Goal: Task Accomplishment & Management: Complete application form

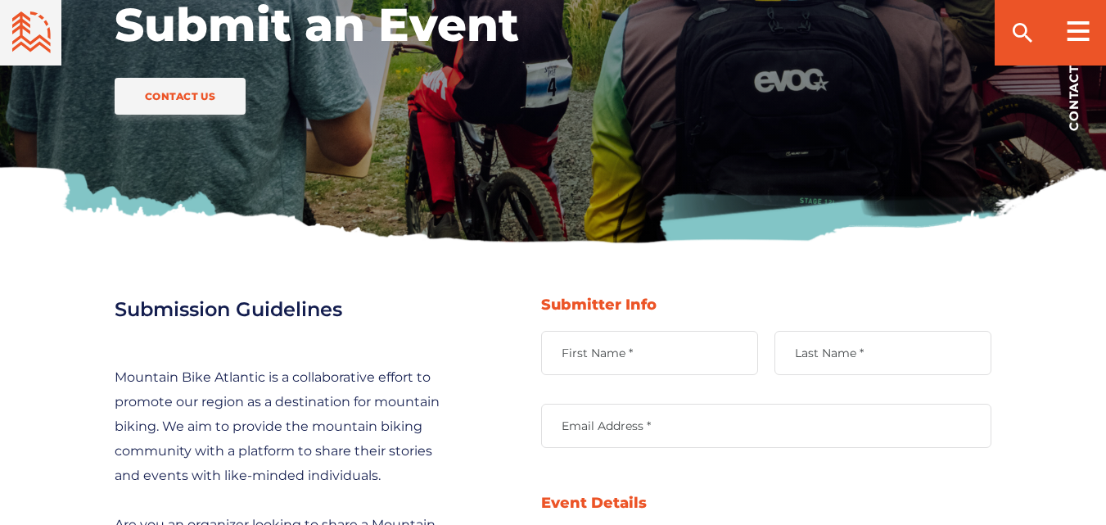
scroll to position [819, 0]
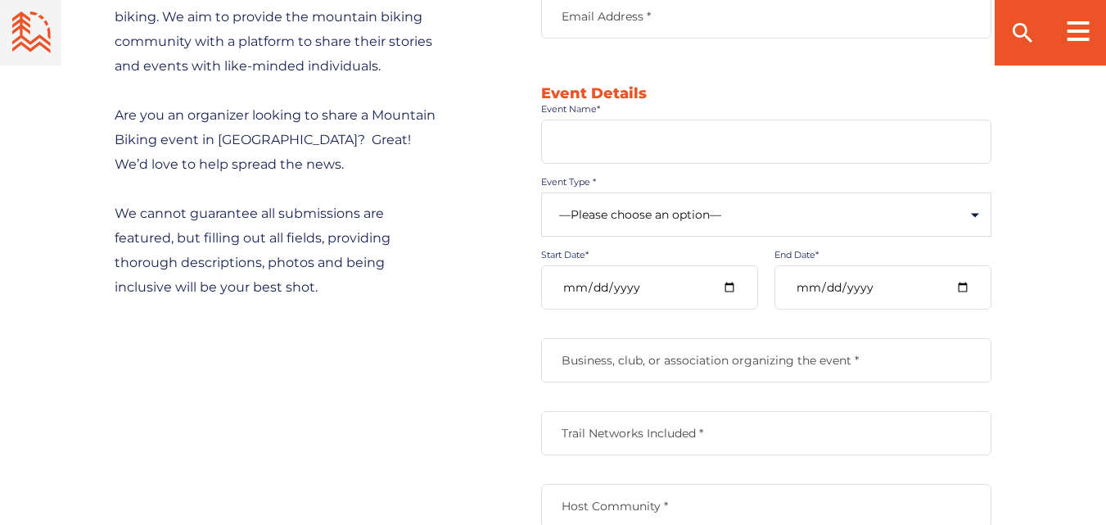
click at [546, 150] on input "Event Name*" at bounding box center [766, 142] width 450 height 44
type input "4th International Conference on Vaccines Research and Development"
type input "Pangea Global Events"
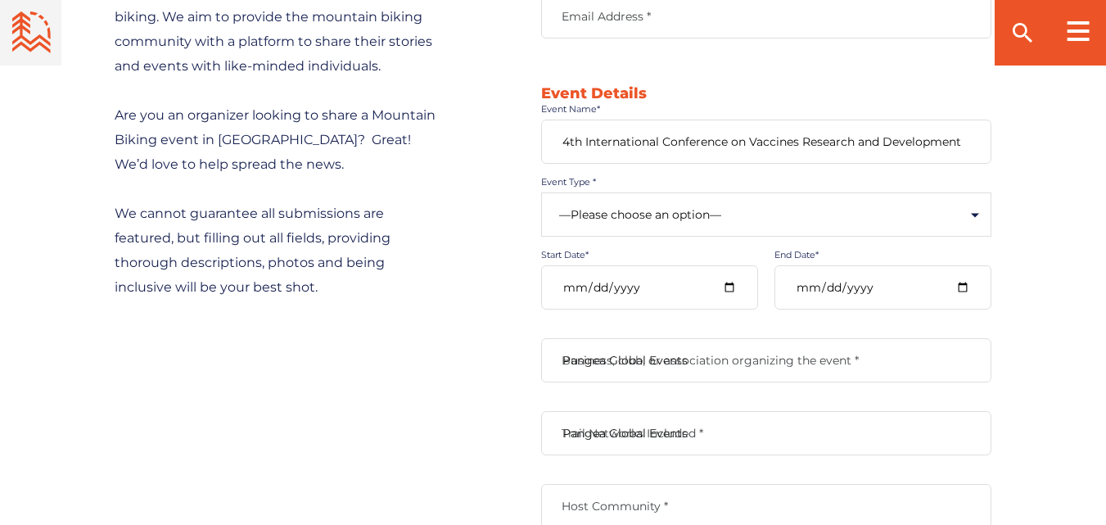
type input "Pangea Global Events"
type textarea "[GEOGRAPHIC_DATA], [GEOGRAPHIC_DATA] [GEOGRAPHIC_DATA], [GEOGRAPHIC_DATA]"
type input "[EMAIL_ADDRESS][DOMAIN_NAME]"
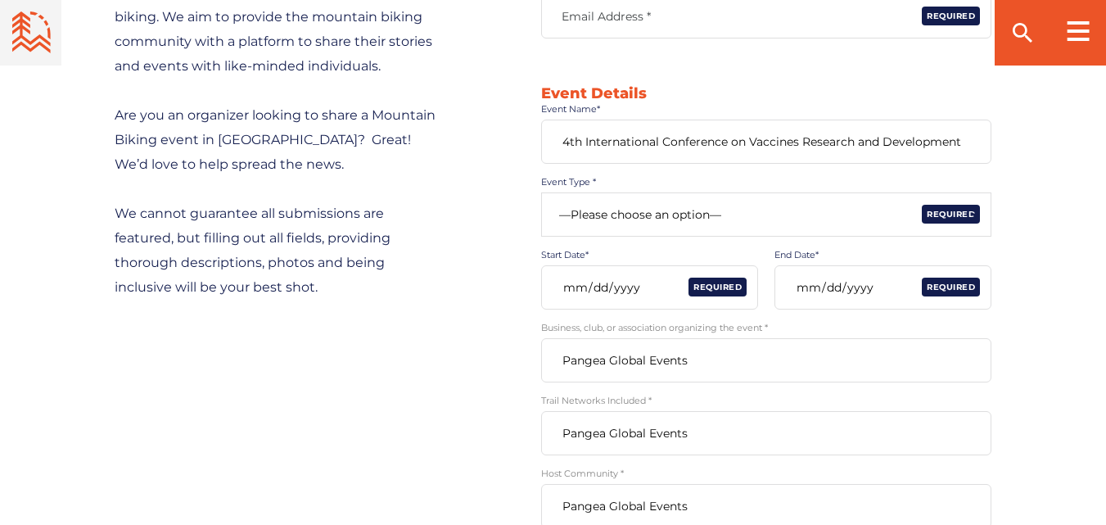
click at [546, 223] on select "—Please choose an option— Community Clinic Festival Race" at bounding box center [766, 214] width 450 height 44
select select "462"
click at [541, 192] on select "—Please choose an option— Community Clinic Festival Race" at bounding box center [766, 214] width 450 height 44
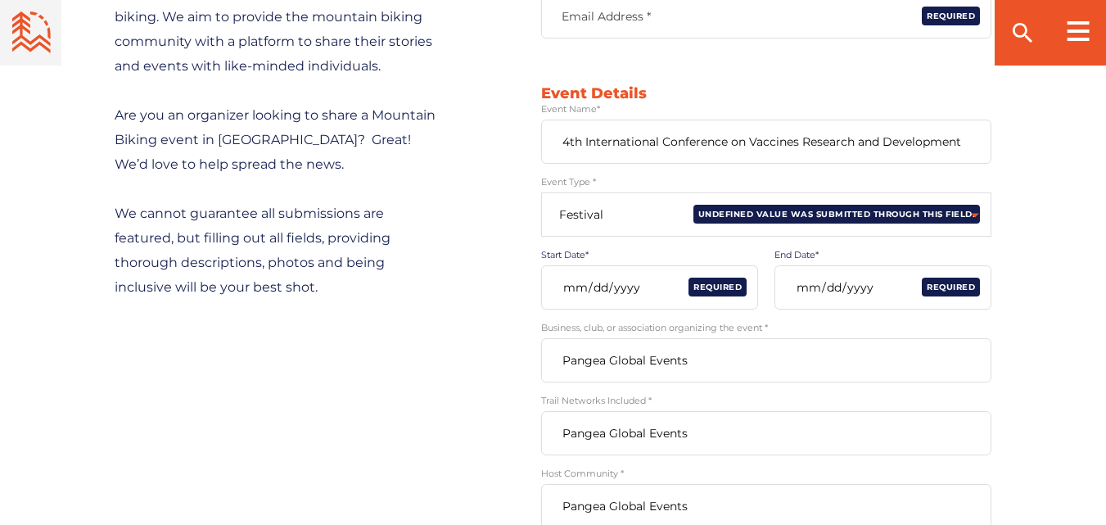
click at [546, 283] on input "Start Date*" at bounding box center [649, 287] width 217 height 44
click at [546, 286] on input "Start Date*" at bounding box center [649, 287] width 217 height 44
type input "[DATE]"
click at [546, 287] on input "End Date*" at bounding box center [882, 287] width 217 height 44
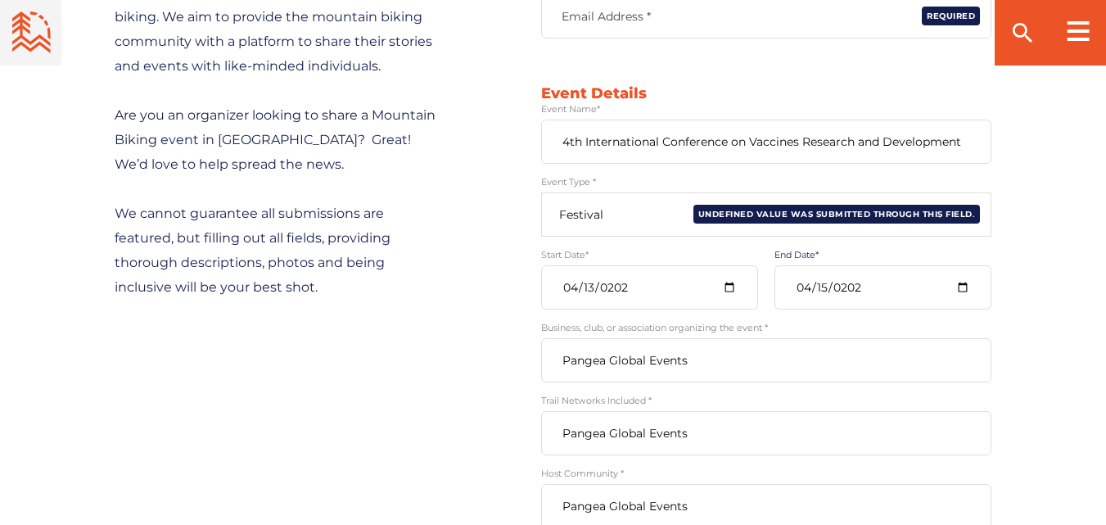
type input "[DATE]"
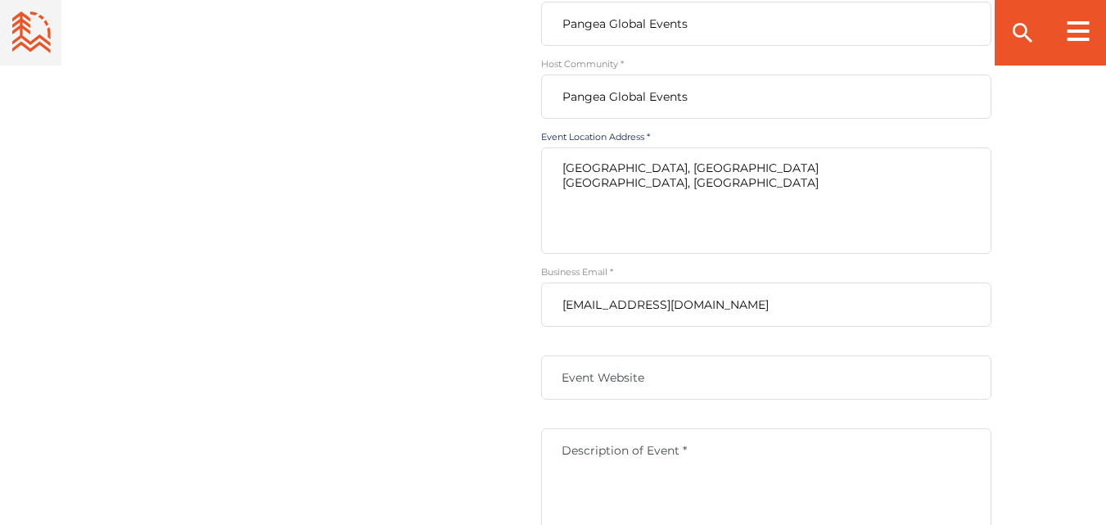
drag, startPoint x: 566, startPoint y: 184, endPoint x: 711, endPoint y: 196, distance: 145.4
click at [546, 196] on textarea "[GEOGRAPHIC_DATA], [GEOGRAPHIC_DATA] [GEOGRAPHIC_DATA], [GEOGRAPHIC_DATA]" at bounding box center [766, 200] width 450 height 106
type textarea "[GEOGRAPHIC_DATA], [GEOGRAPHIC_DATA]"
click at [546, 478] on textarea "Description of Event *" at bounding box center [766, 481] width 450 height 106
paste textarea "4th International Conference on Vaccines Research and Development"
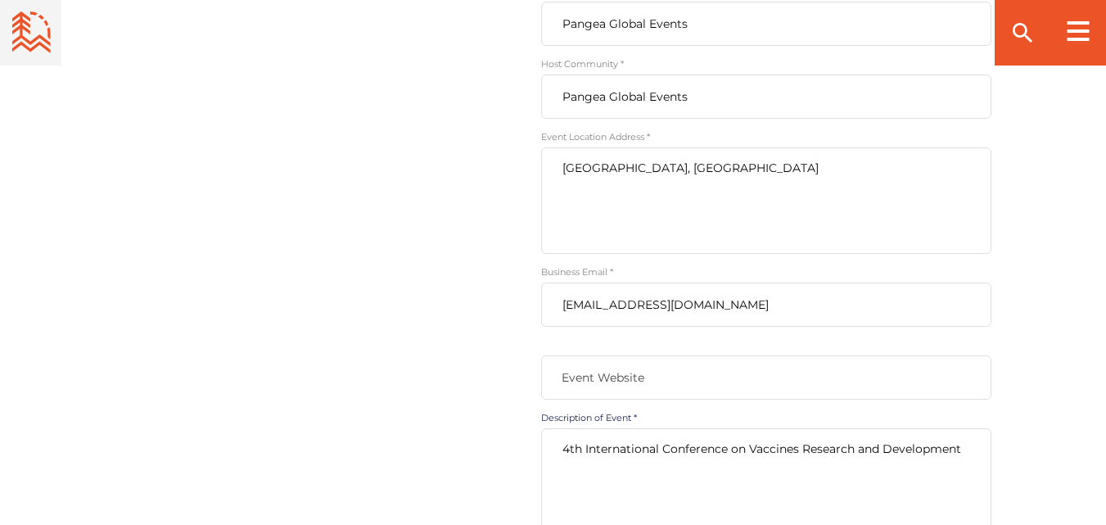
type textarea "4th International Conference on Vaccines Research and Development"
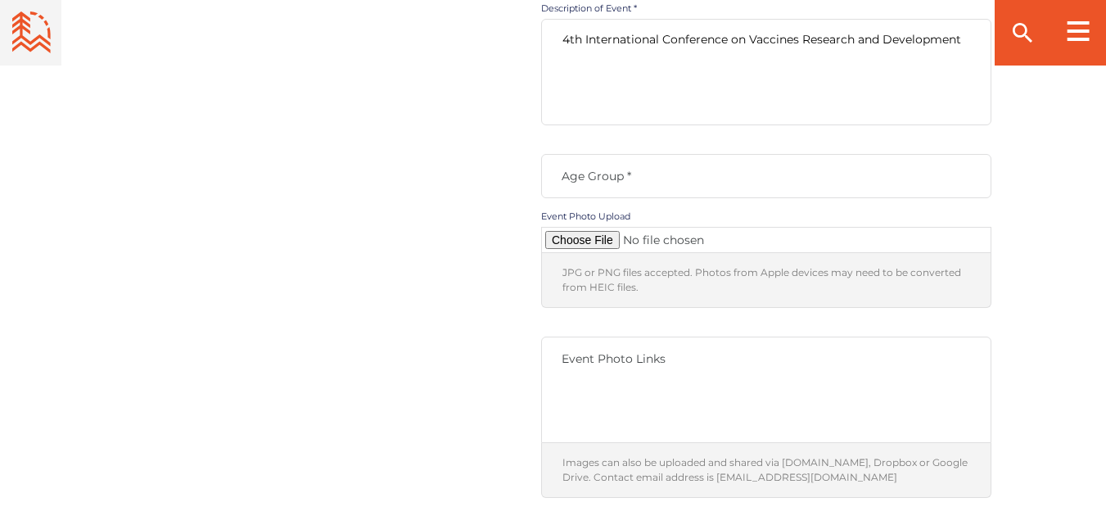
click at [546, 70] on textarea "4th International Conference on Vaccines Research and Development" at bounding box center [766, 72] width 450 height 106
paste textarea "It is our pleasure to invite all scientists, academicians, young researchers, b…"
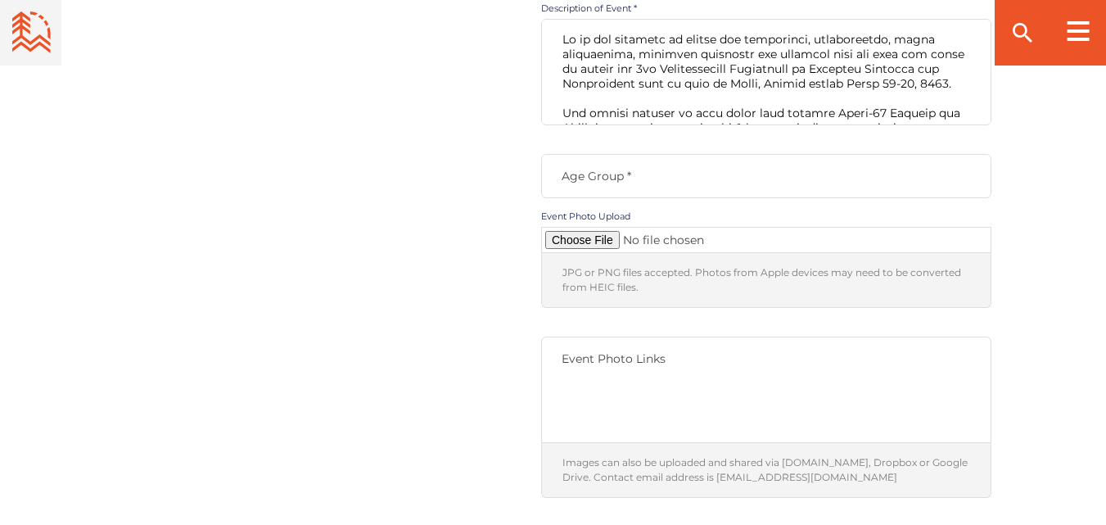
scroll to position [364, 0]
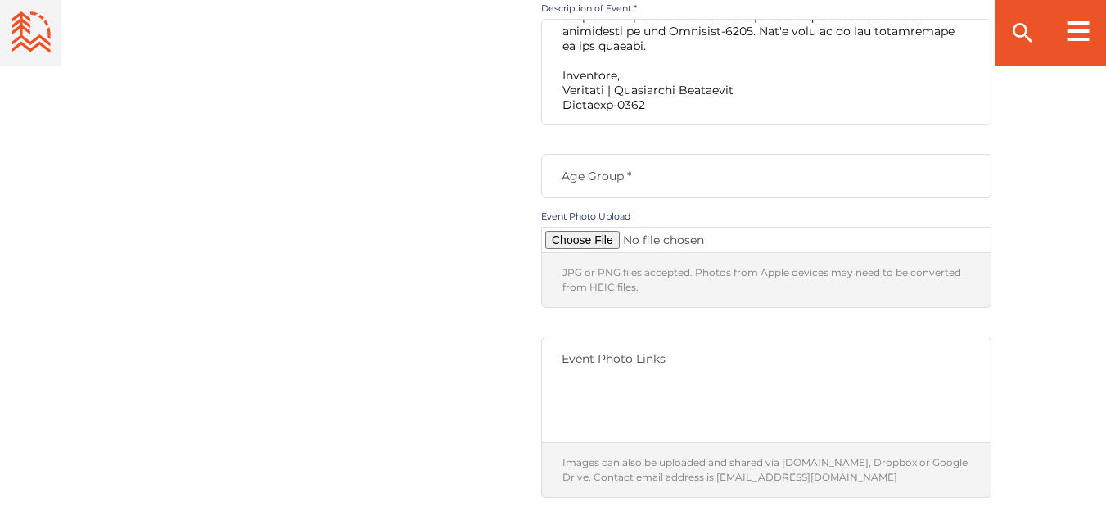
type textarea "It is our pleasure to invite all scientists, academicians, young researchers, b…"
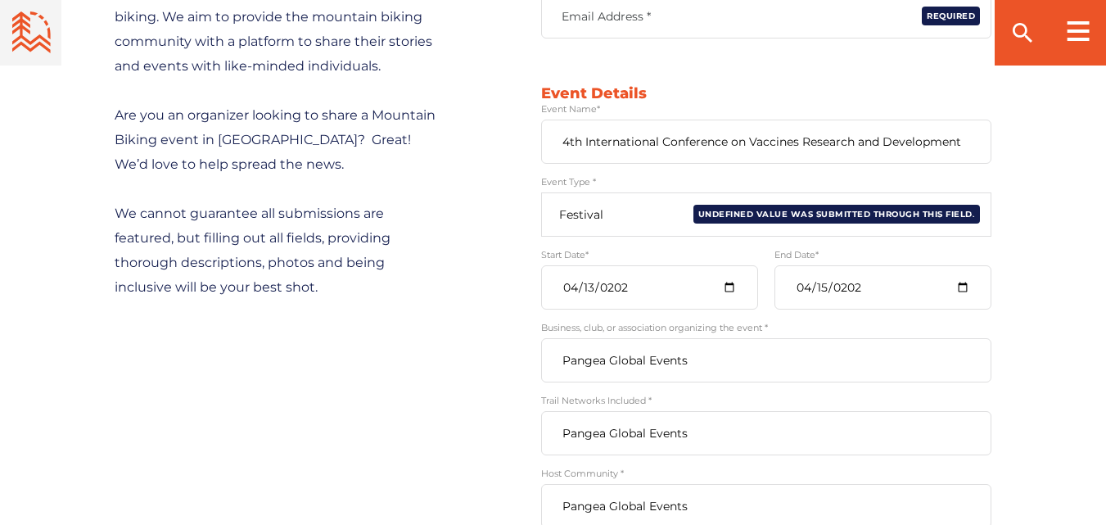
scroll to position [409, 0]
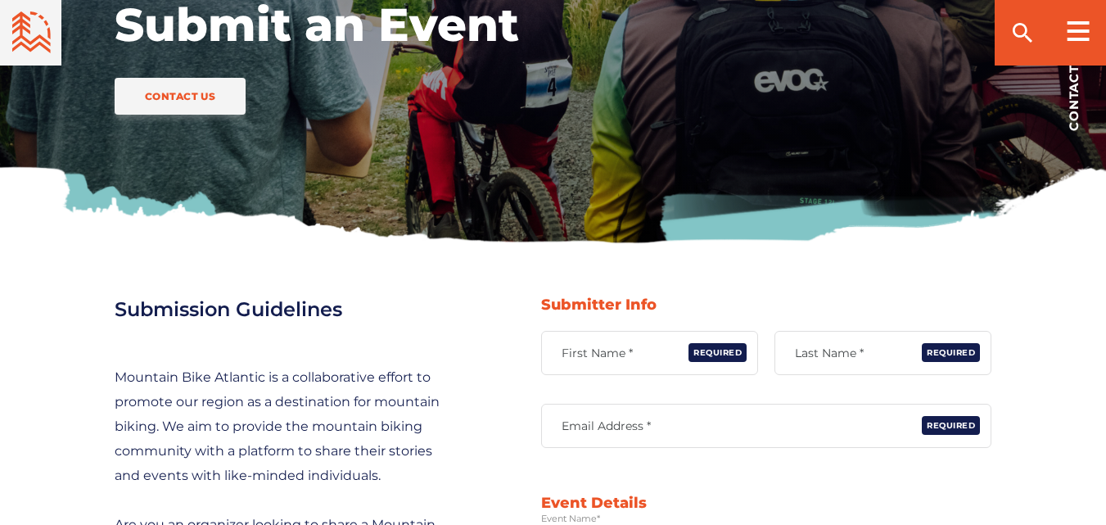
click at [546, 359] on label "First Name *" at bounding box center [649, 352] width 217 height 15
click at [546, 359] on input "First Name *" at bounding box center [649, 353] width 217 height 44
click at [546, 356] on label "Last Name *" at bounding box center [882, 352] width 217 height 15
click at [546, 356] on input "Last Name *" at bounding box center [882, 353] width 217 height 44
click at [546, 349] on label "First Name *" at bounding box center [649, 352] width 217 height 15
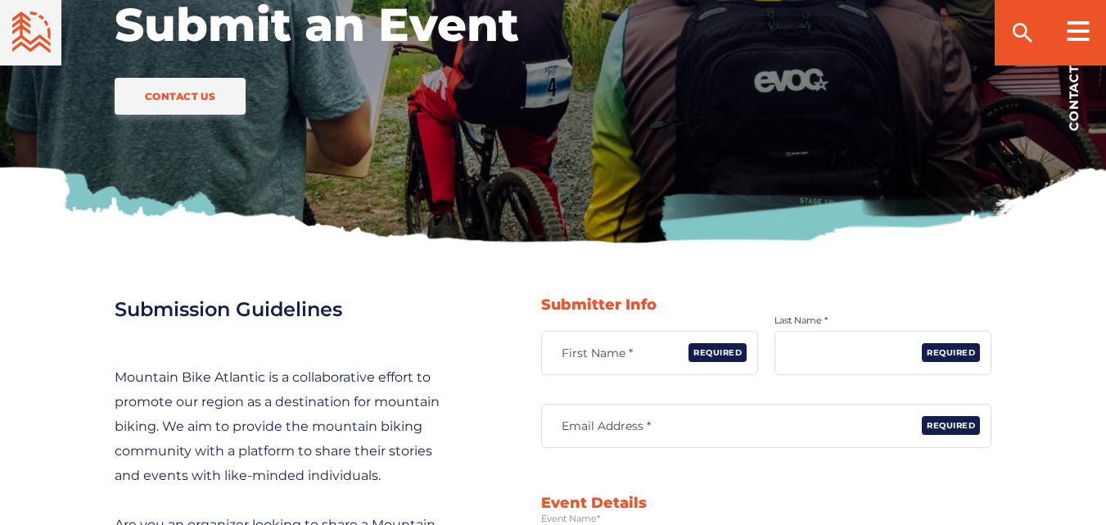
click at [546, 349] on input "First Name *" at bounding box center [649, 353] width 217 height 44
type input "Charitha"
type input "A"
type input "[EMAIL_ADDRESS][DOMAIN_NAME]"
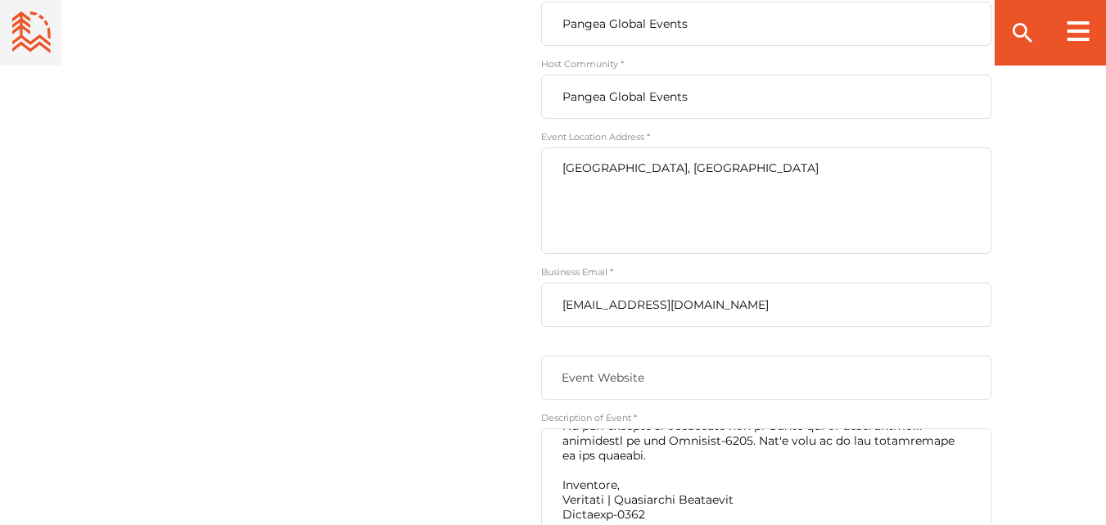
scroll to position [1637, 0]
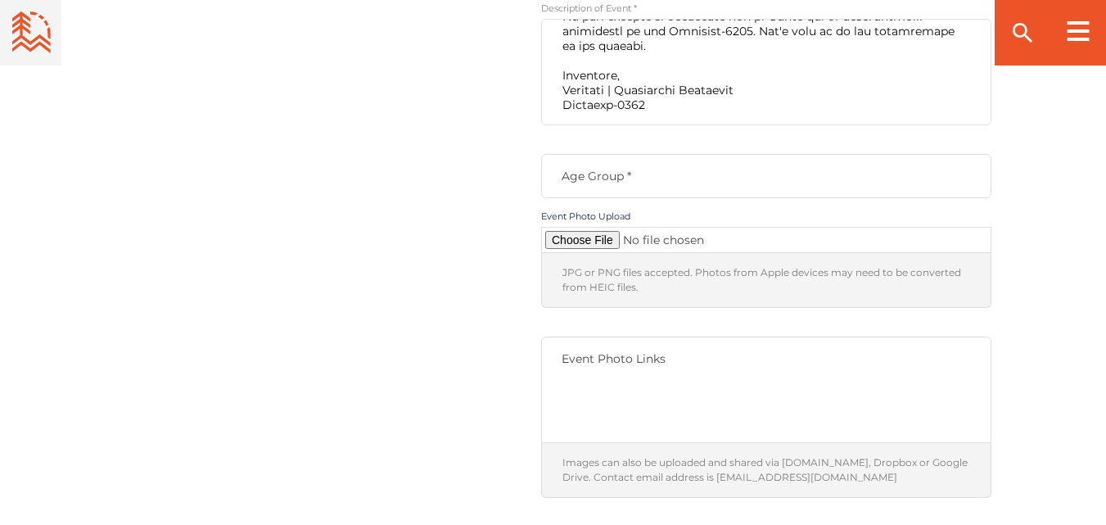
click at [546, 237] on input "Contact form" at bounding box center [766, 240] width 450 height 26
type input "C:\fakepath\VACCINES-2026.jpg"
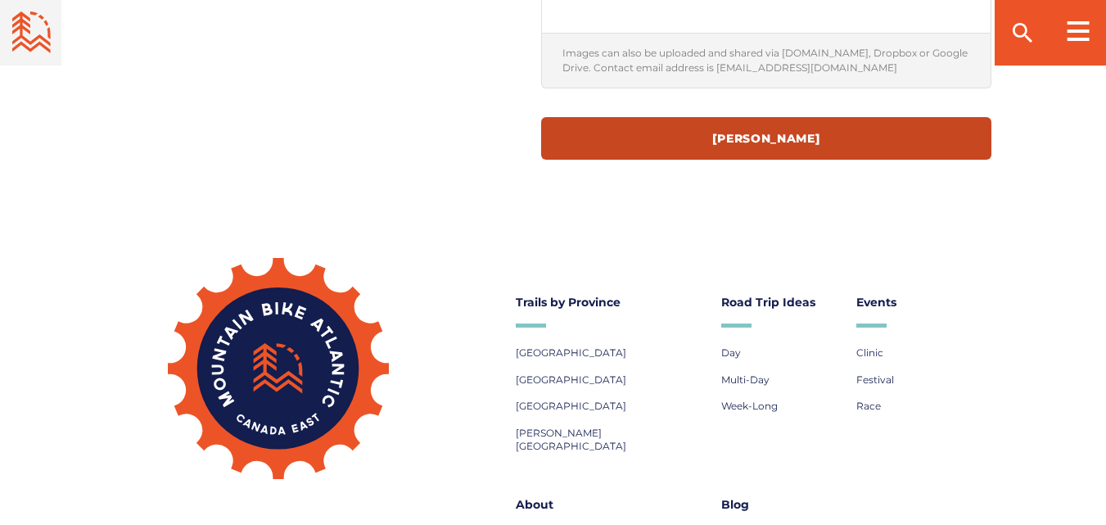
click at [546, 156] on input "[PERSON_NAME]" at bounding box center [766, 138] width 450 height 43
